Goal: Transaction & Acquisition: Purchase product/service

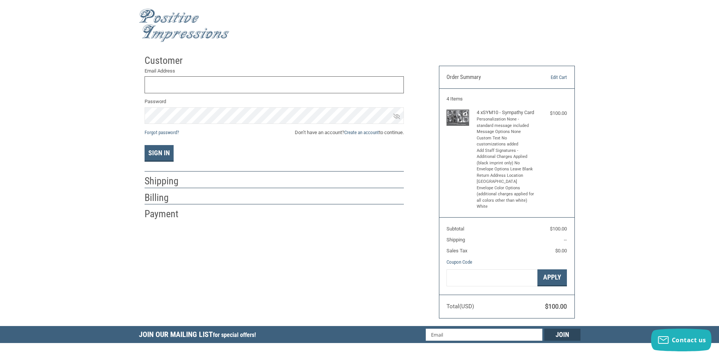
click at [178, 79] on input "Email Address" at bounding box center [274, 84] width 259 height 17
type input "[EMAIL_ADDRESS][DOMAIN_NAME]"
click at [145, 145] on button "Sign In" at bounding box center [159, 153] width 29 height 17
click at [393, 116] on icon at bounding box center [396, 116] width 7 height 7
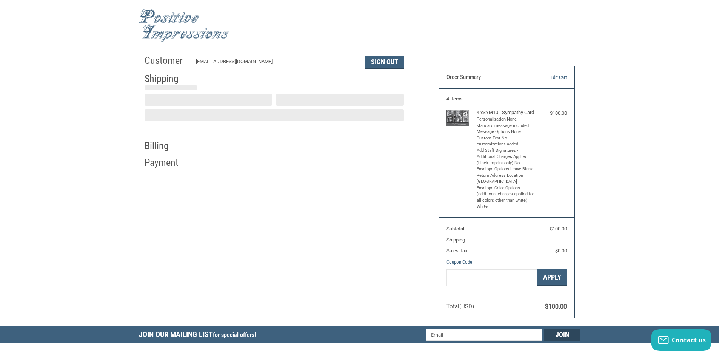
click at [250, 125] on div "Customer [EMAIL_ADDRESS][DOMAIN_NAME] Sign Out Shipping Billing Payment Order S…" at bounding box center [360, 188] width 442 height 275
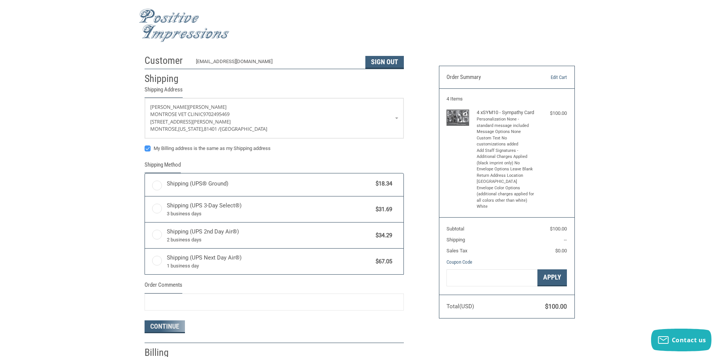
radio input "true"
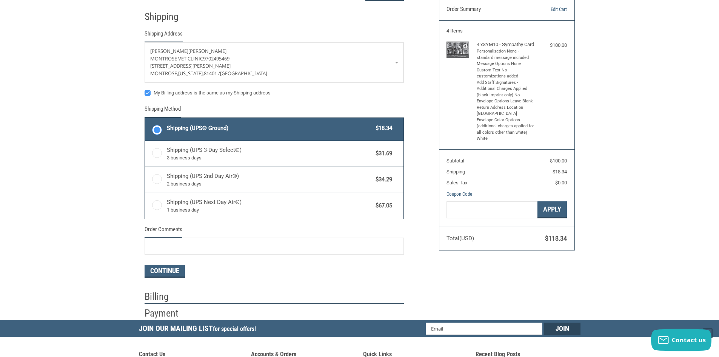
scroll to position [75, 0]
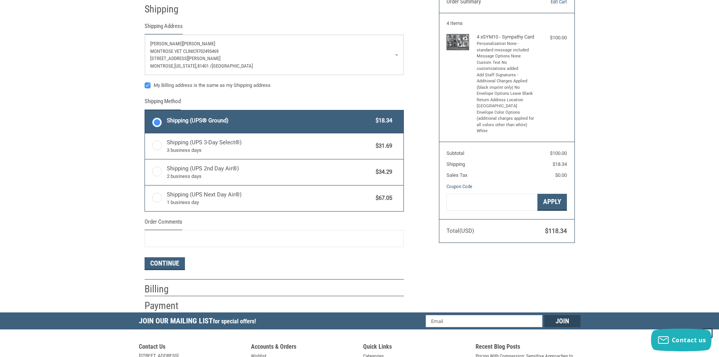
drag, startPoint x: 403, startPoint y: 57, endPoint x: 400, endPoint y: 44, distance: 13.5
click at [402, 57] on link "[PERSON_NAME] [GEOGRAPHIC_DATA] 9702495469 [STREET_ADDRESS][PERSON_NAME][US_STA…" at bounding box center [274, 55] width 258 height 40
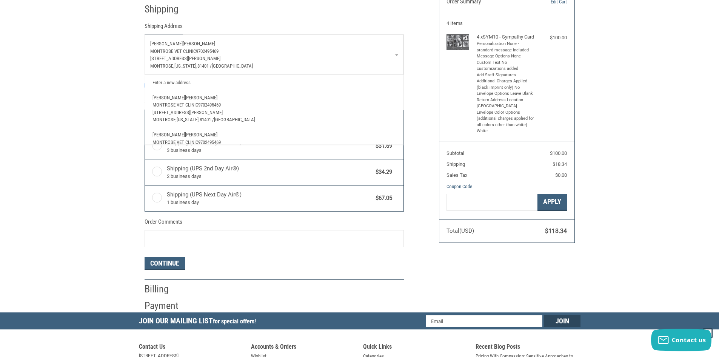
click at [168, 49] on span "Montrose Vet Clinic" at bounding box center [173, 51] width 46 height 6
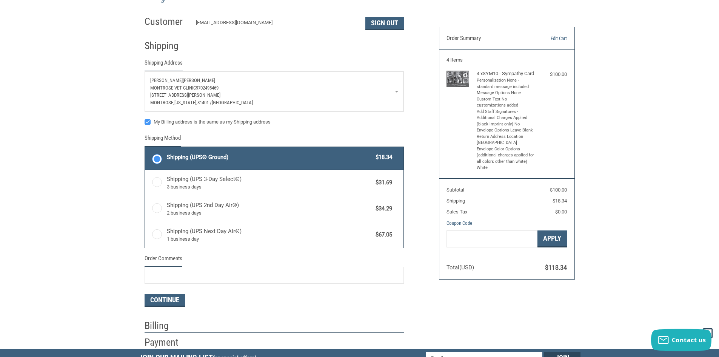
scroll to position [38, 0]
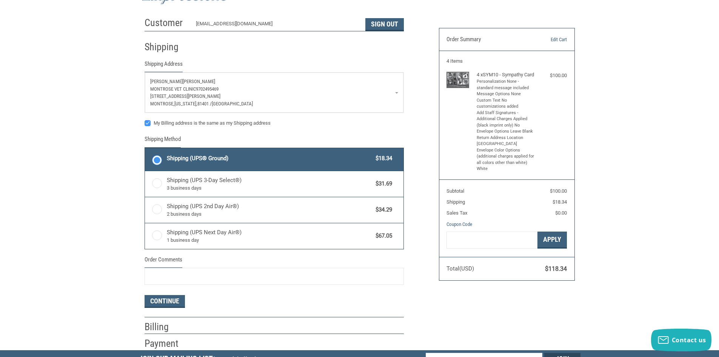
click at [147, 126] on div "My Billing address is the same as my Shipping address" at bounding box center [274, 124] width 259 height 10
click at [149, 123] on label "My Billing address is the same as my Shipping address" at bounding box center [274, 123] width 259 height 6
click at [145, 120] on input "My Billing address is the same as my Shipping address" at bounding box center [145, 119] width 0 height 0
checkbox input "false"
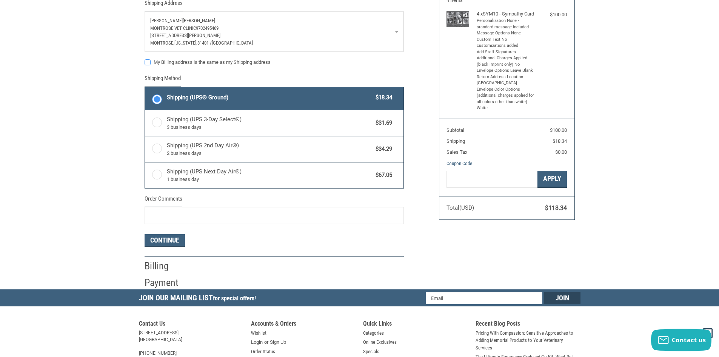
scroll to position [99, 0]
click at [164, 245] on button "Continue" at bounding box center [165, 240] width 40 height 13
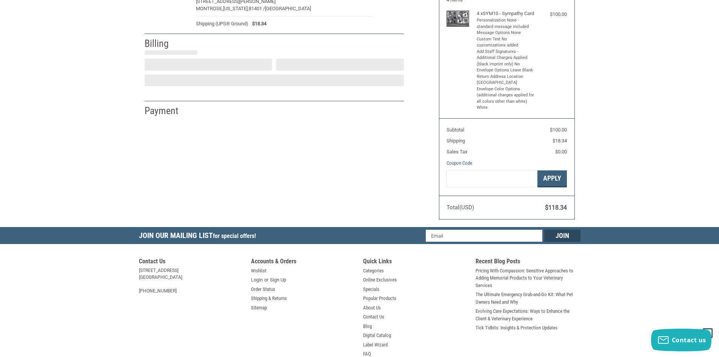
select select "US"
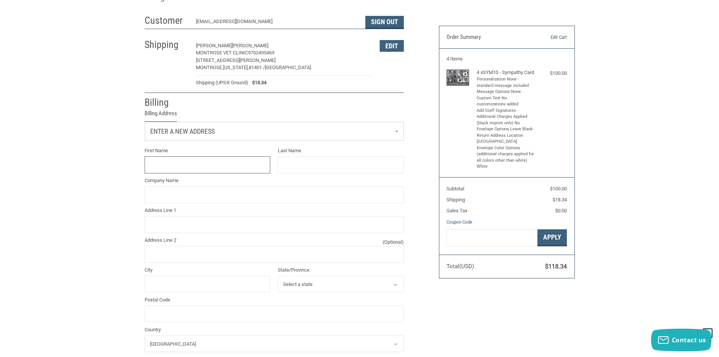
scroll to position [36, 0]
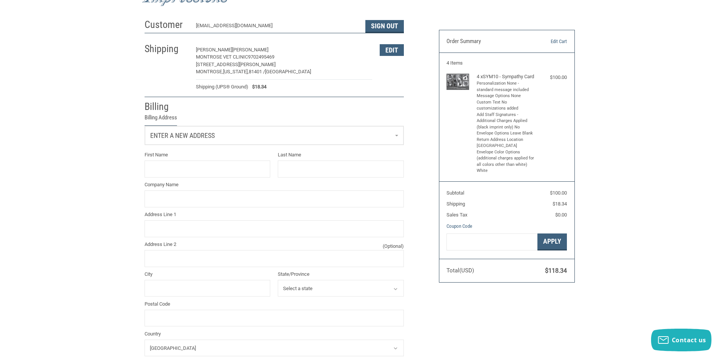
click at [286, 130] on link "Enter a new address" at bounding box center [274, 135] width 258 height 18
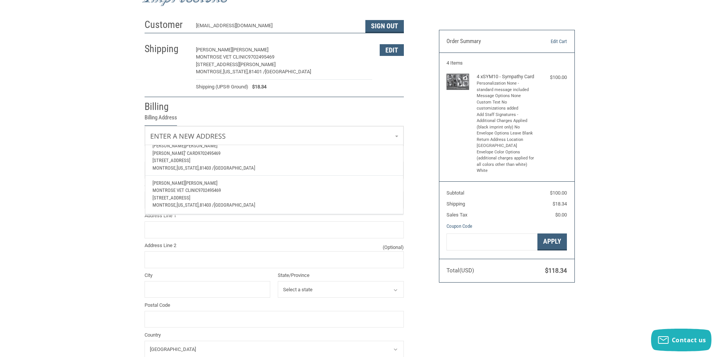
scroll to position [102, 0]
click at [223, 180] on p "[PERSON_NAME]" at bounding box center [273, 183] width 243 height 8
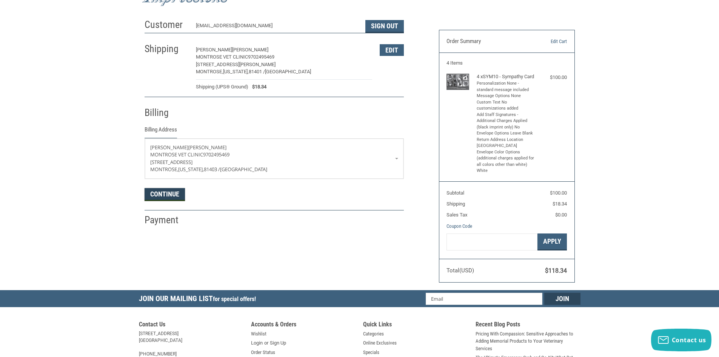
click at [171, 192] on button "Continue" at bounding box center [165, 194] width 40 height 13
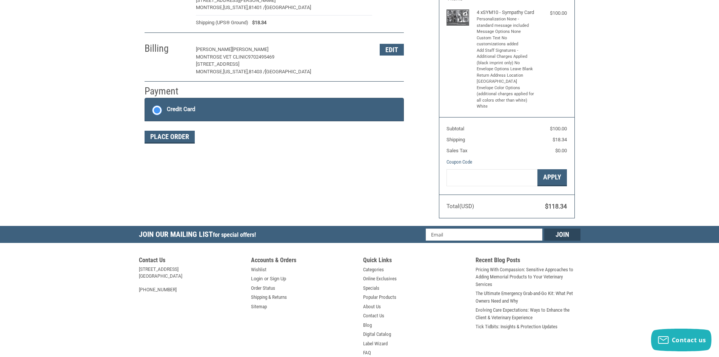
scroll to position [111, 0]
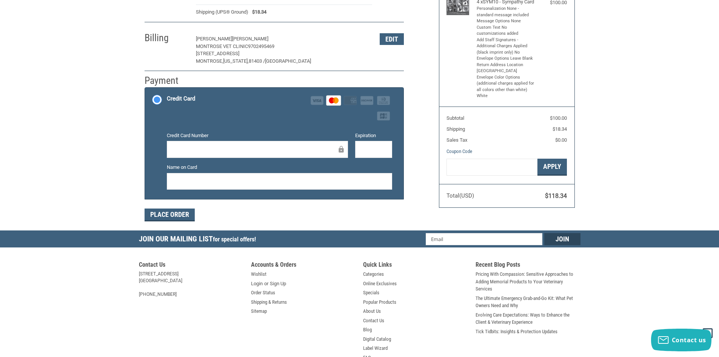
click at [387, 146] on iframe at bounding box center [373, 149] width 26 height 9
click at [184, 215] on button "Place Order" at bounding box center [170, 214] width 50 height 13
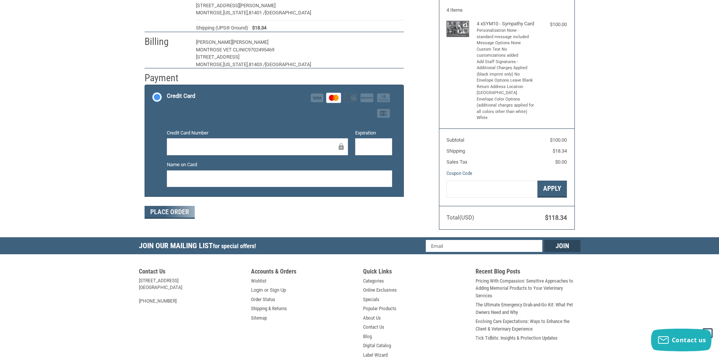
scroll to position [60, 0]
